Goal: Navigation & Orientation: Find specific page/section

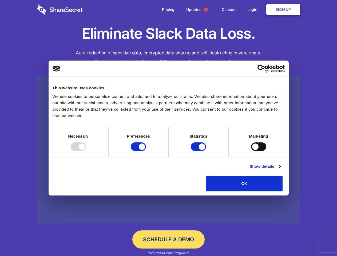
click at [86, 151] on div at bounding box center [78, 146] width 15 height 9
click at [146, 151] on input "Preferences" at bounding box center [138, 146] width 15 height 9
checkbox input "false"
click at [199, 151] on input "Statistics" at bounding box center [198, 146] width 15 height 9
checkbox input "false"
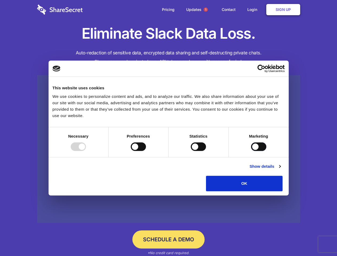
click at [251, 151] on input "Marketing" at bounding box center [258, 146] width 15 height 9
checkbox input "true"
click at [280, 170] on link "Show details" at bounding box center [264, 166] width 31 height 6
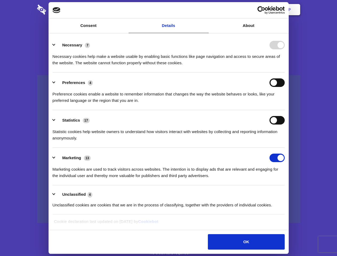
click at [285, 73] on li "Necessary 7 Necessary cookies help make a website usable by enabling basic func…" at bounding box center [169, 54] width 232 height 38
click at [205, 10] on span "1" at bounding box center [206, 9] width 4 height 4
